Goal: Check status: Check status

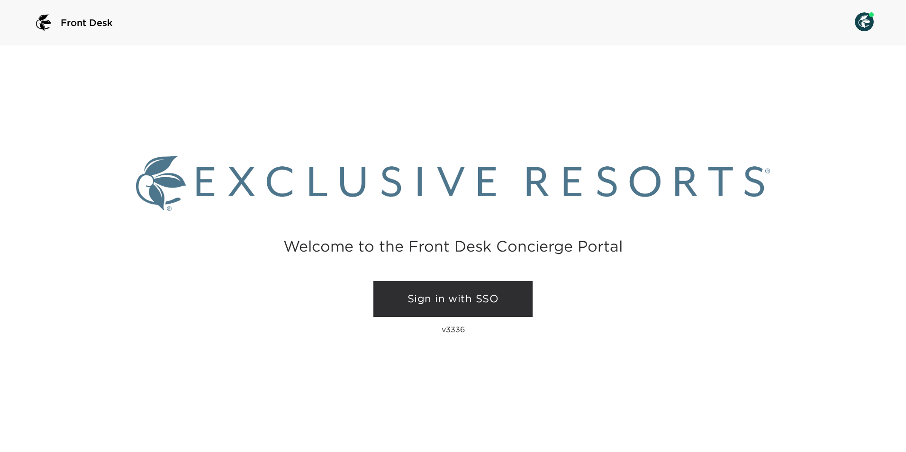
click at [423, 307] on link "Sign in with SSO" at bounding box center [452, 299] width 159 height 36
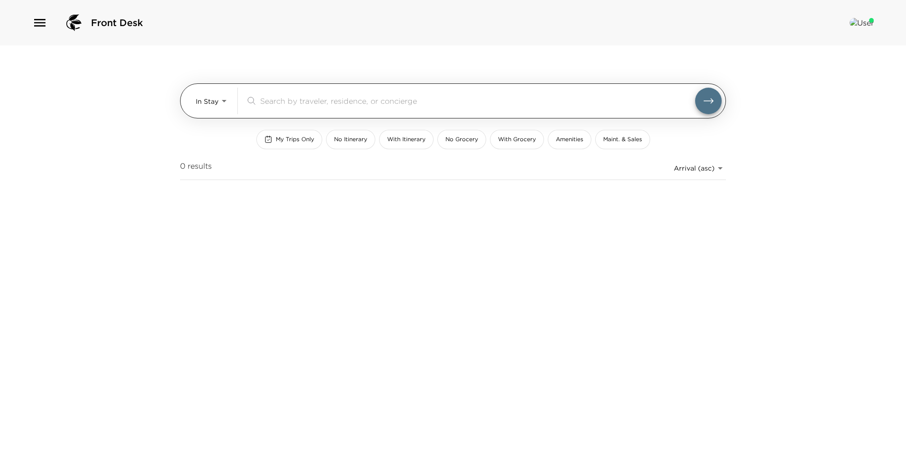
click at [195, 105] on div "In Stay In-Stay ​" at bounding box center [453, 100] width 546 height 35
click at [211, 106] on body "Front Desk In Stay In-Stay ​ My Trips Only No Itinerary With Itinerary No Groce…" at bounding box center [453, 226] width 906 height 452
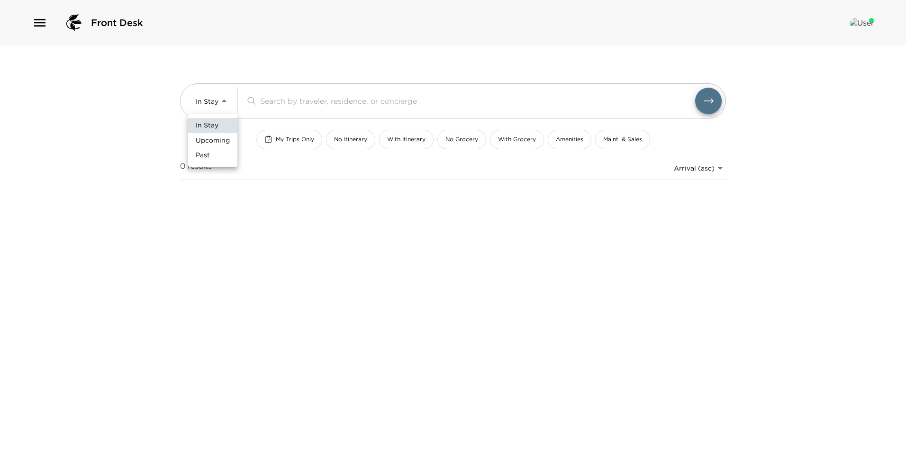
click at [214, 144] on span "Upcoming" at bounding box center [213, 140] width 34 height 9
type input "Upcoming"
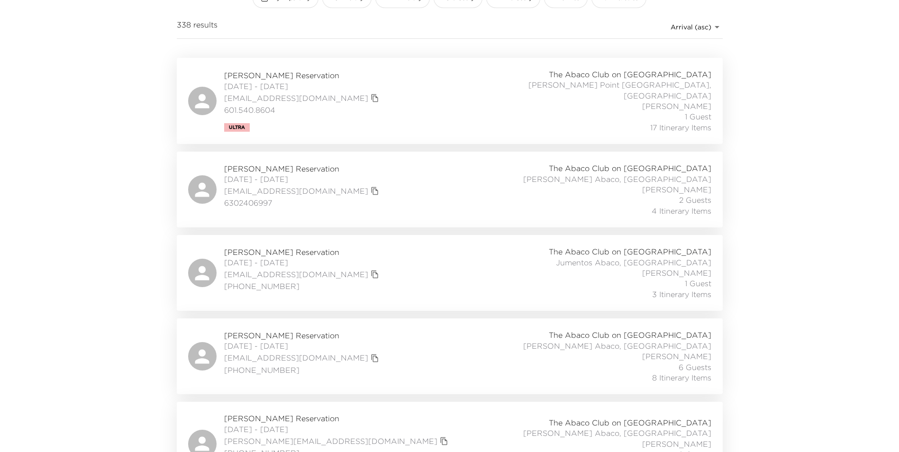
scroll to position [142, 0]
click at [381, 332] on div "[PERSON_NAME] Reservation [DATE] - [DATE] [EMAIL_ADDRESS][DOMAIN_NAME] [PHONE_N…" at bounding box center [449, 355] width 523 height 53
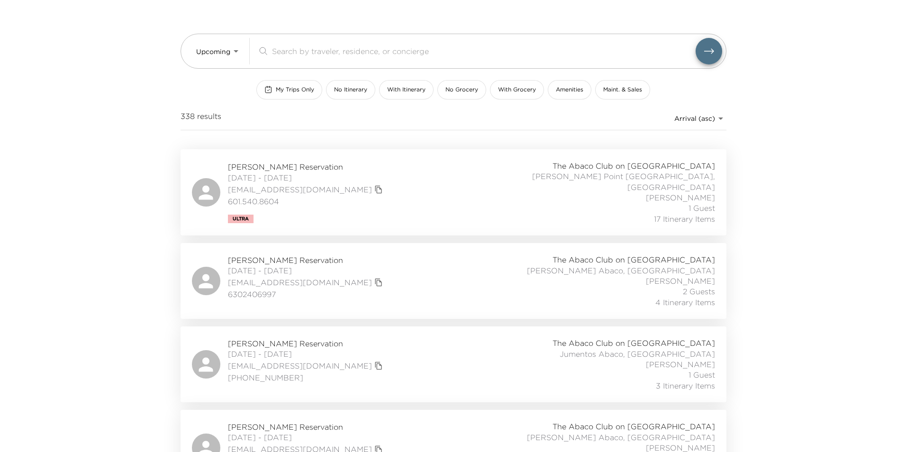
scroll to position [0, 0]
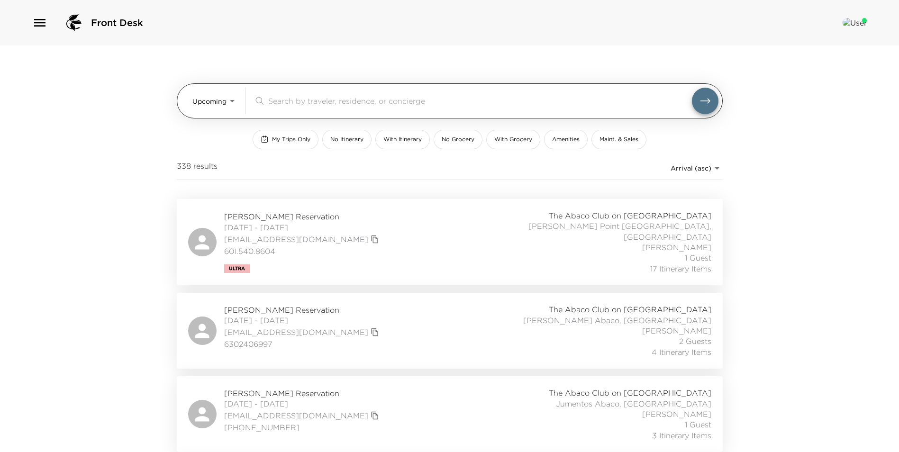
click at [271, 96] on input "search" at bounding box center [480, 100] width 424 height 11
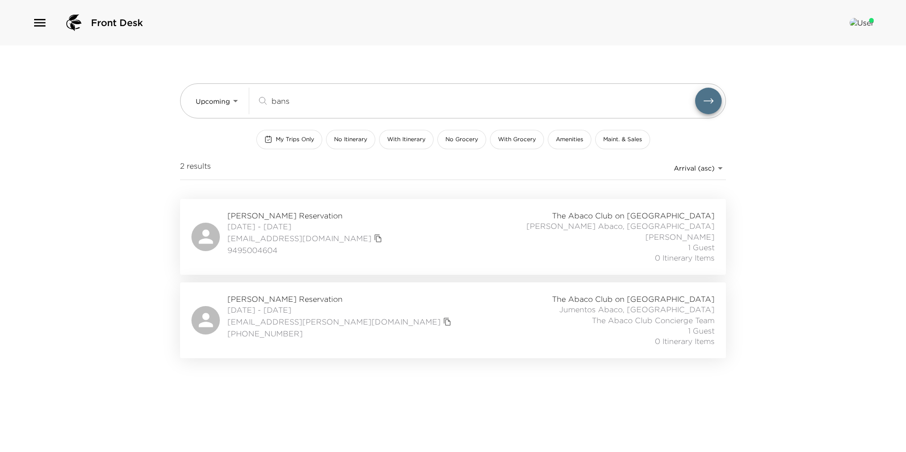
type input "bans"
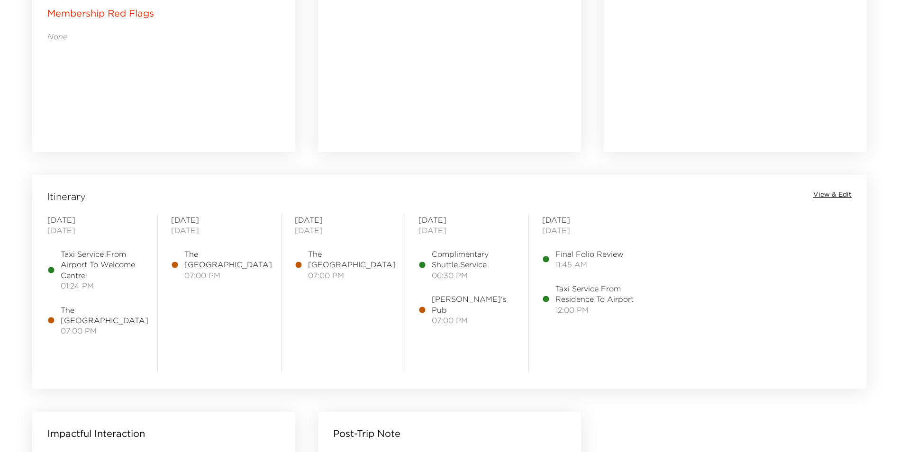
scroll to position [616, 0]
click at [828, 193] on span "View & Edit" at bounding box center [832, 194] width 38 height 9
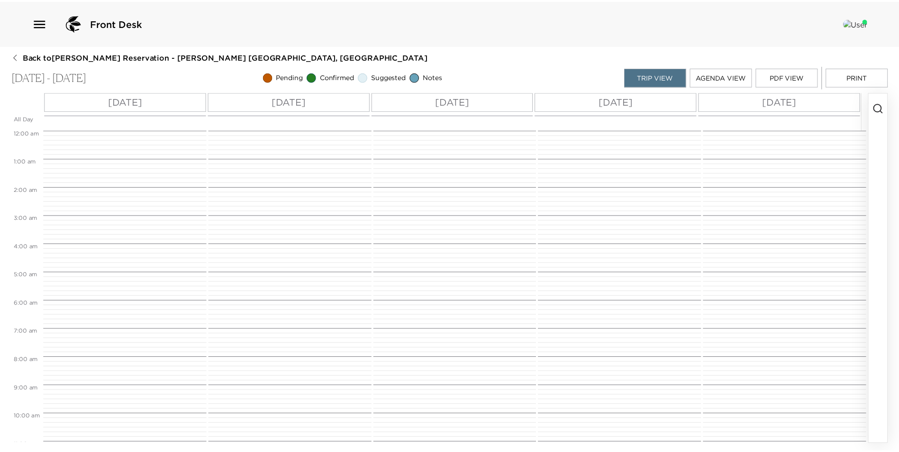
scroll to position [362, 0]
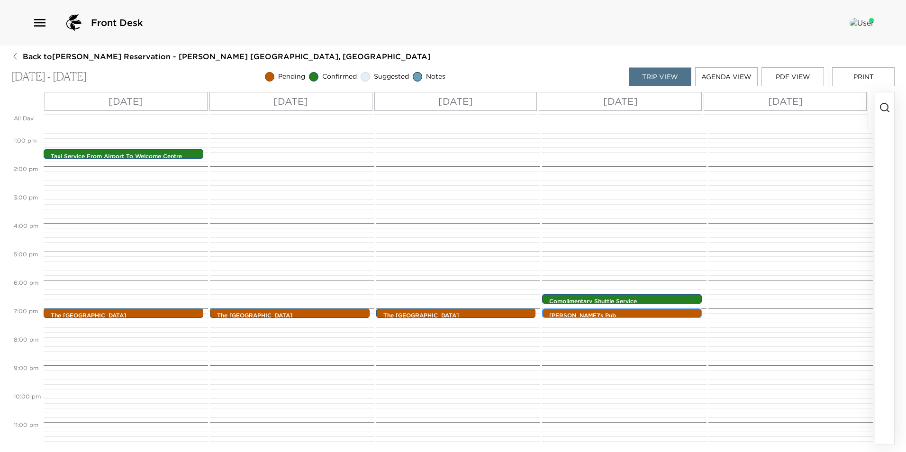
click at [586, 314] on p "Pete's Pub" at bounding box center [624, 316] width 150 height 8
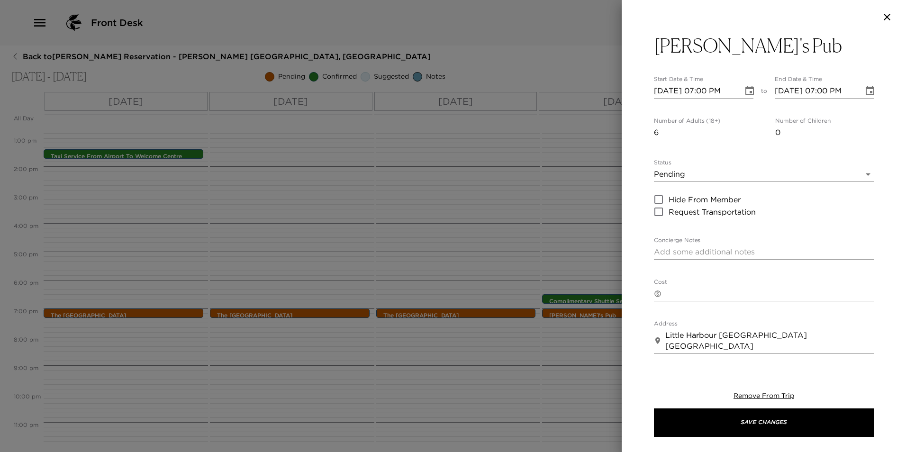
click at [564, 274] on div at bounding box center [453, 226] width 906 height 452
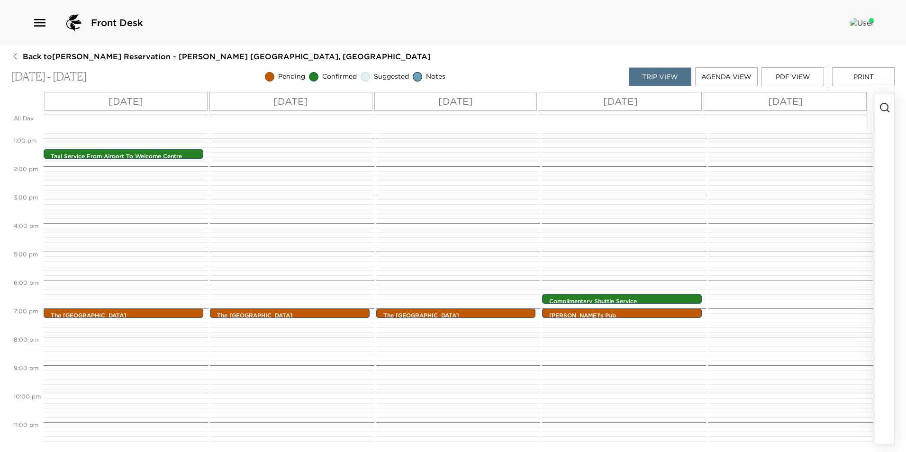
click at [10, 56] on div "Front Desk Back to Matthew Appelstein Reservation - Walker Abaco, Bahamas Oct 0…" at bounding box center [453, 226] width 906 height 452
click at [14, 56] on icon "button" at bounding box center [15, 57] width 8 height 8
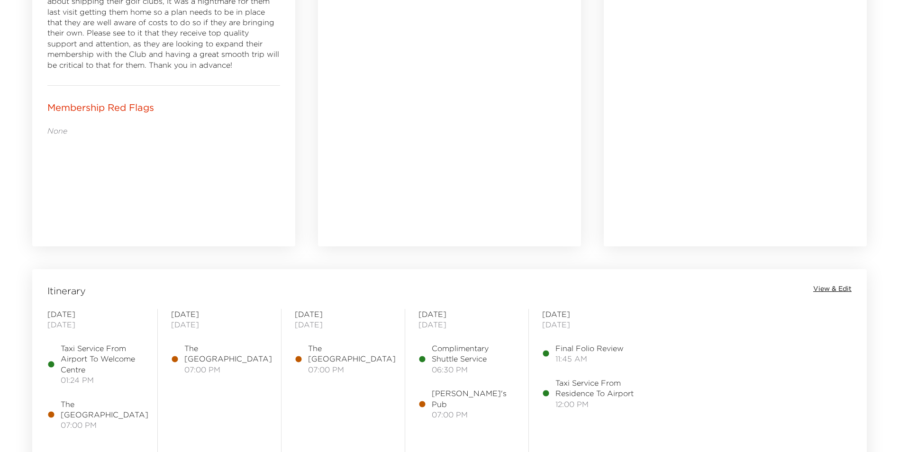
scroll to position [711, 0]
